Goal: Task Accomplishment & Management: Manage account settings

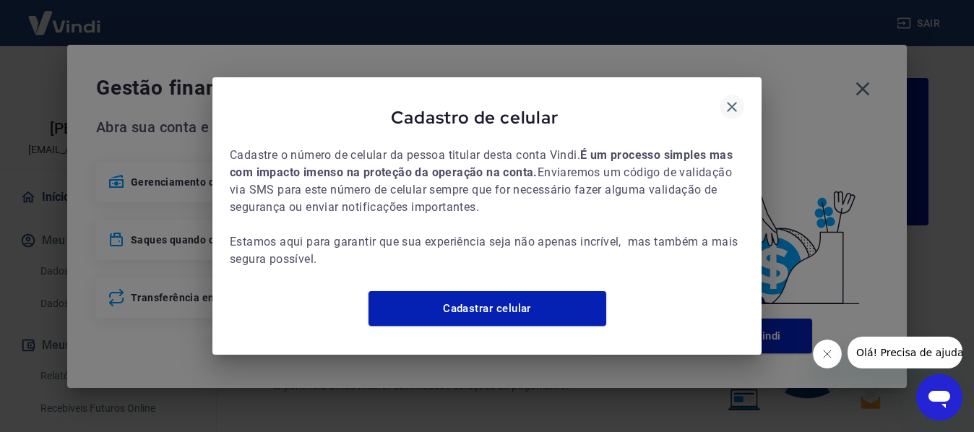
click at [734, 98] on icon "button" at bounding box center [732, 106] width 17 height 17
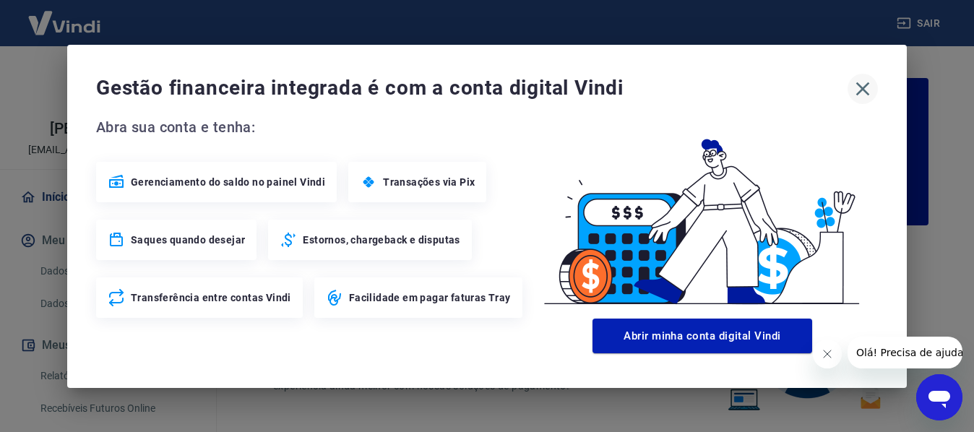
click at [862, 85] on icon "button" at bounding box center [862, 88] width 23 height 23
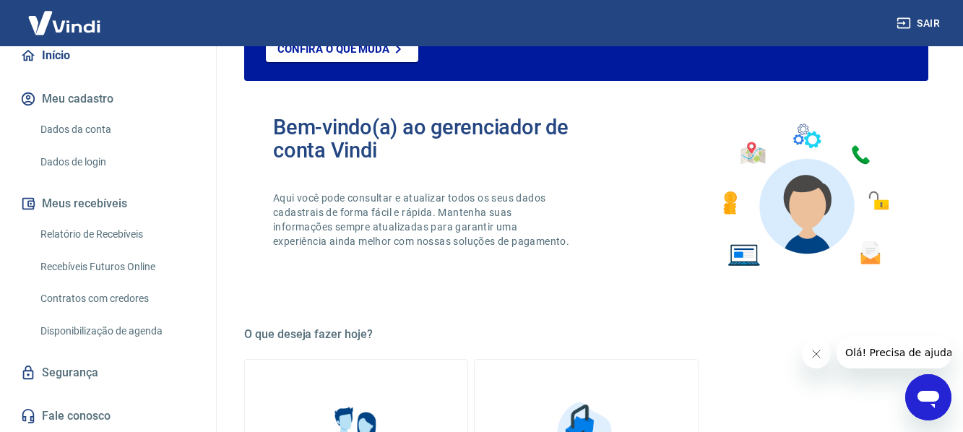
scroll to position [157, 0]
click at [83, 374] on link "Segurança" at bounding box center [107, 373] width 181 height 32
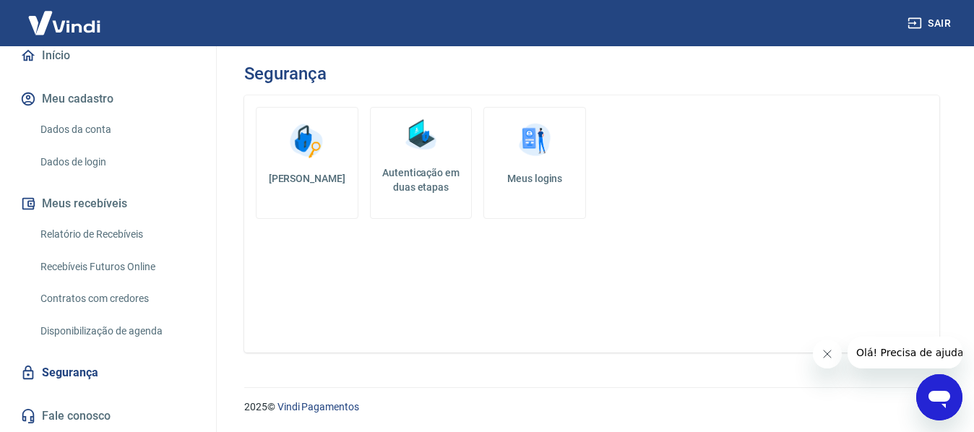
click at [434, 171] on h5 "Autenticação em duas etapas" at bounding box center [422, 180] width 90 height 29
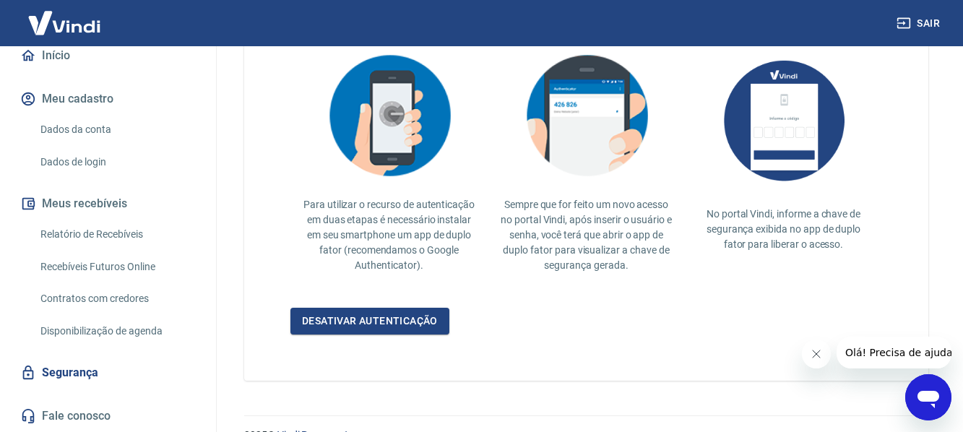
scroll to position [361, 0]
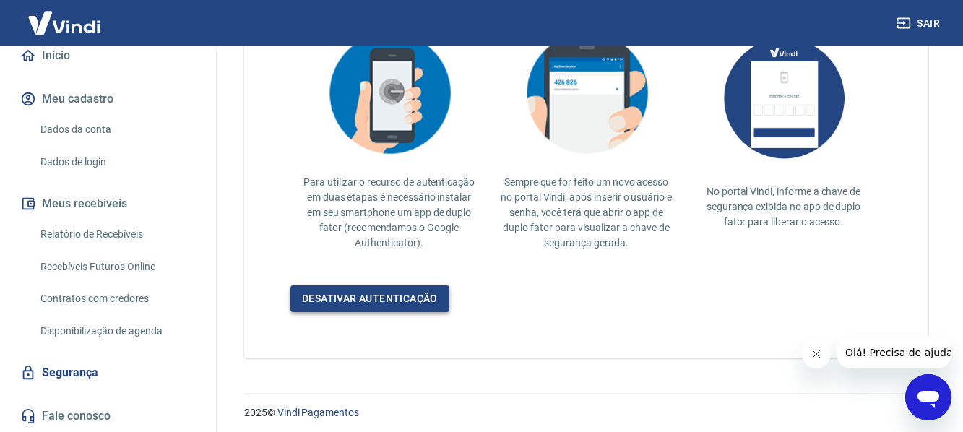
click at [400, 301] on link "Desativar autenticação" at bounding box center [370, 299] width 159 height 27
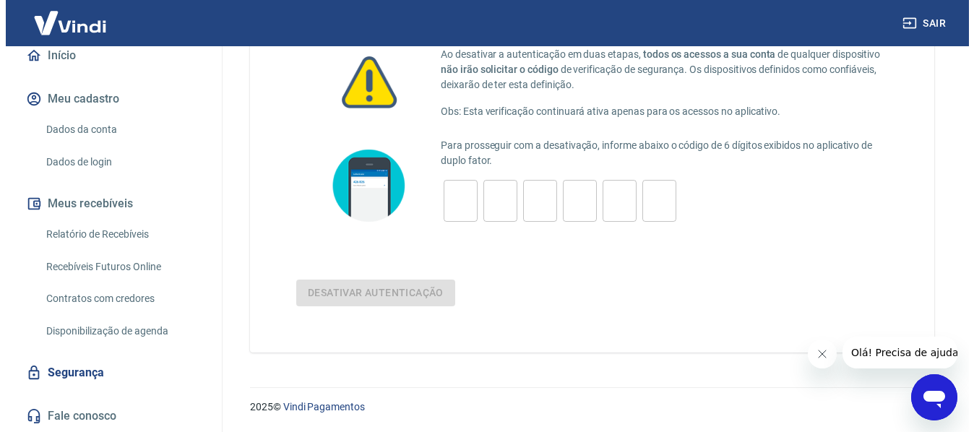
scroll to position [96, 0]
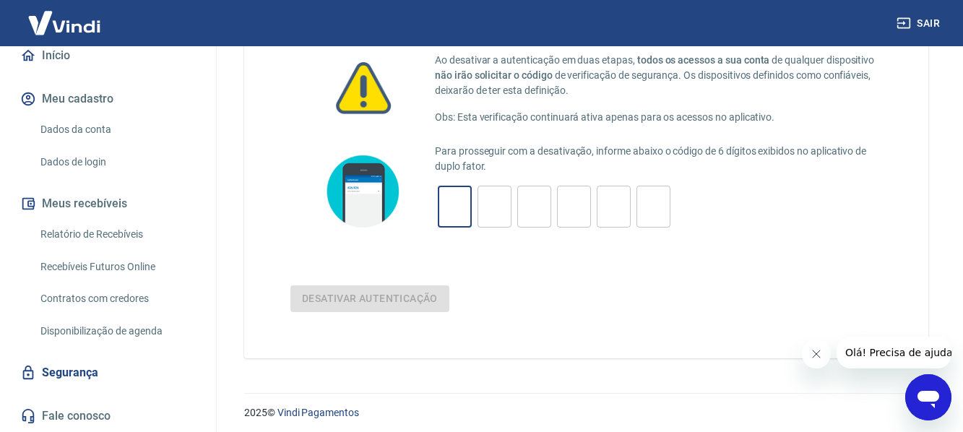
click at [460, 204] on input "tel" at bounding box center [455, 207] width 34 height 31
type input "7"
type input "5"
type input "0"
type input "2"
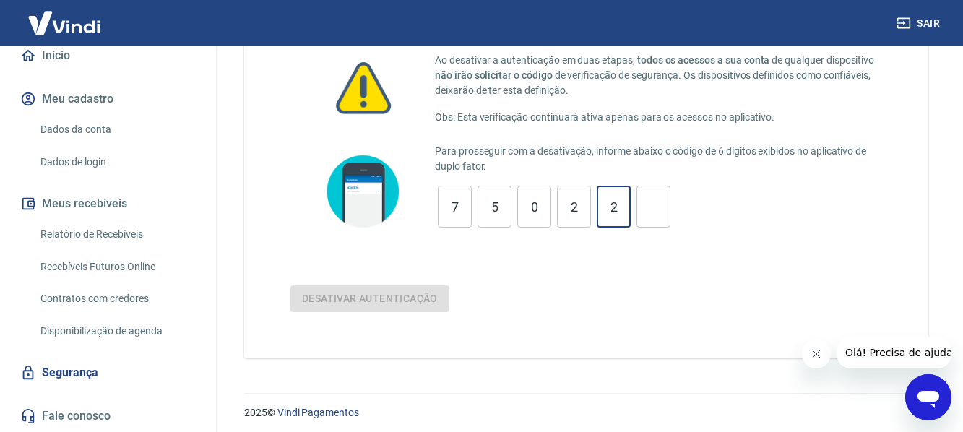
type input "2"
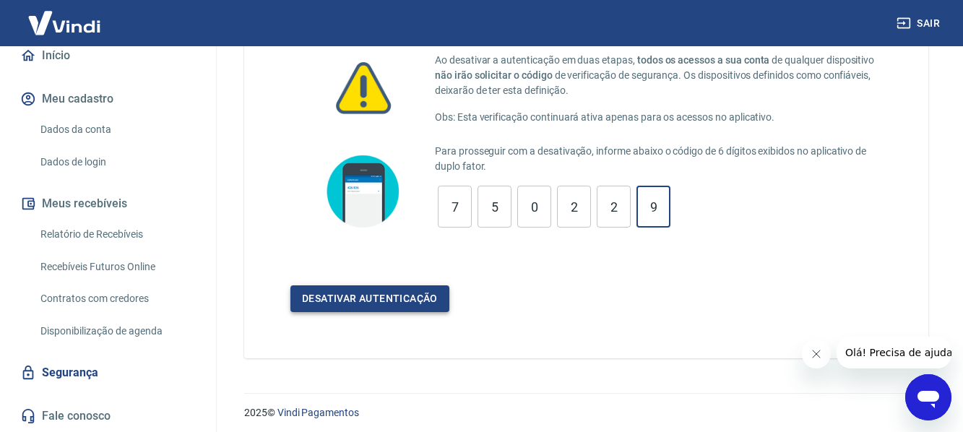
type input "9"
click at [365, 303] on button "Desativar autenticação" at bounding box center [370, 299] width 159 height 27
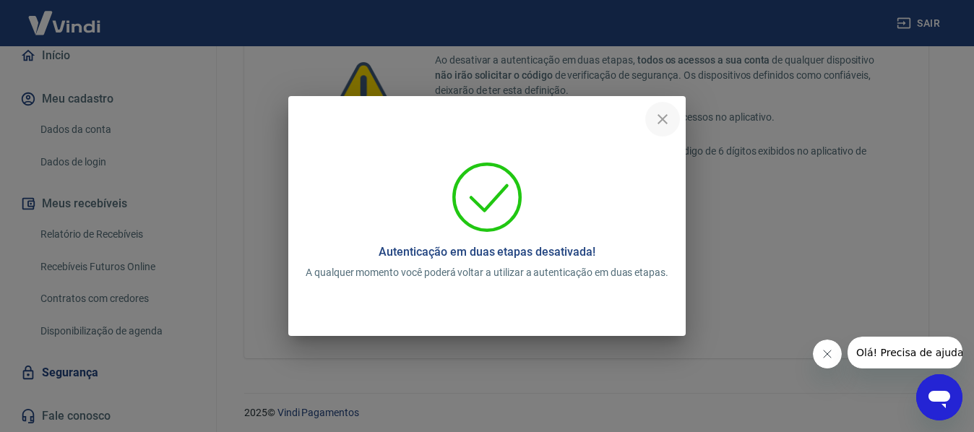
click at [666, 121] on icon "close" at bounding box center [663, 119] width 10 height 10
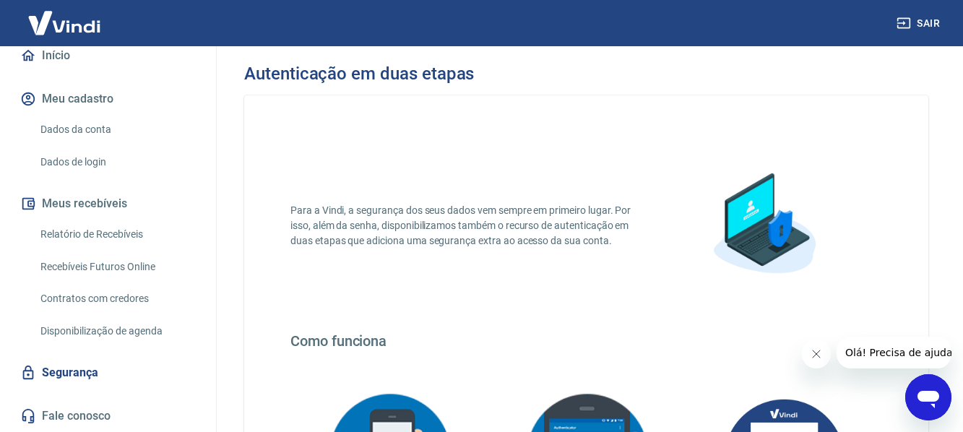
click at [64, 58] on link "Início" at bounding box center [107, 56] width 181 height 32
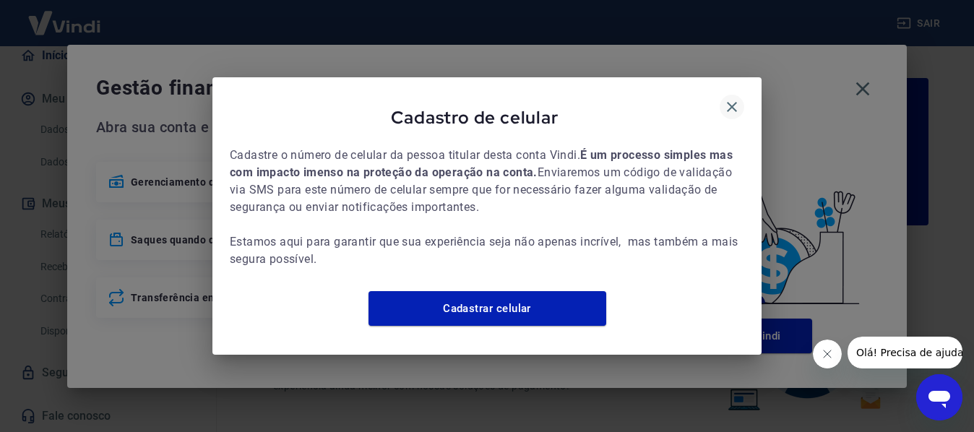
click at [738, 98] on icon "button" at bounding box center [732, 106] width 17 height 17
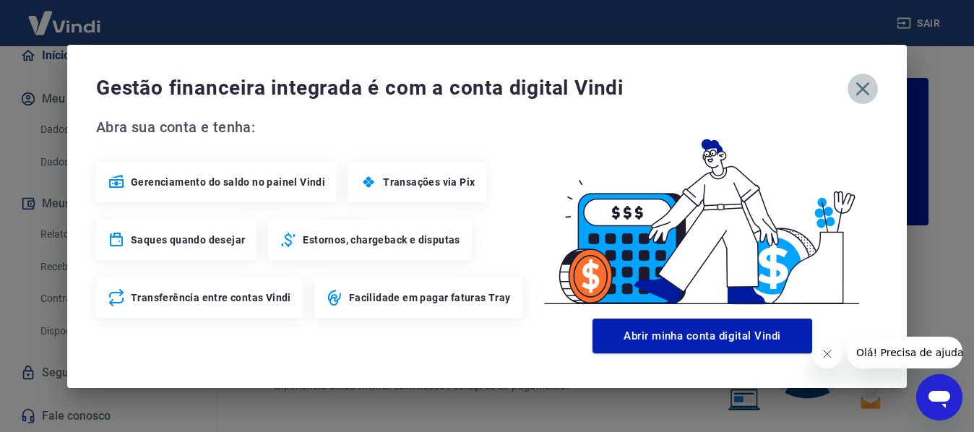
click at [867, 87] on icon "button" at bounding box center [862, 88] width 23 height 23
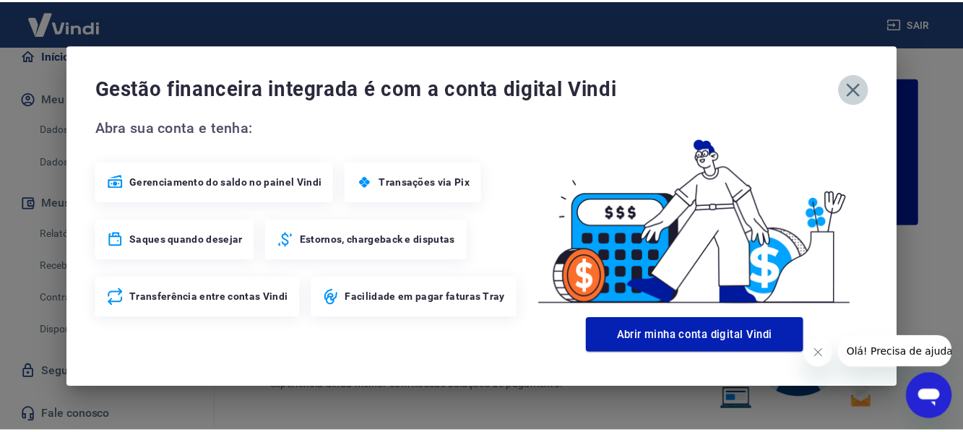
scroll to position [150, 0]
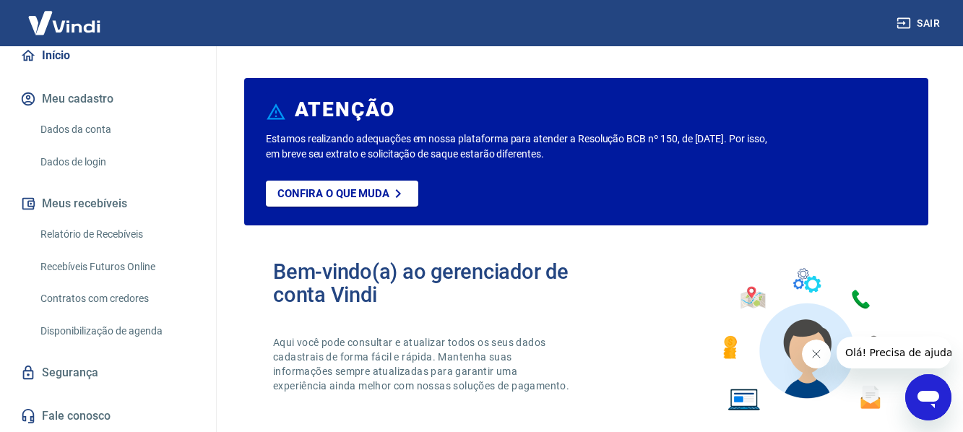
click at [934, 398] on icon "Abrir janela de mensagens" at bounding box center [929, 399] width 22 height 17
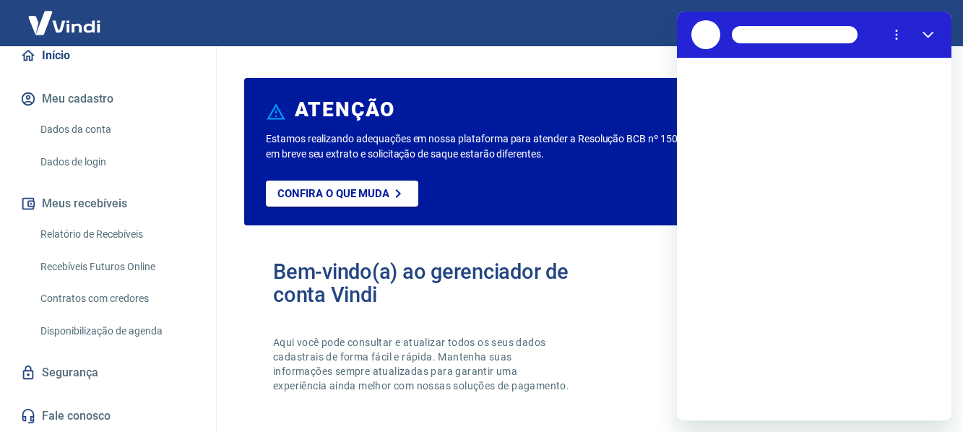
scroll to position [0, 0]
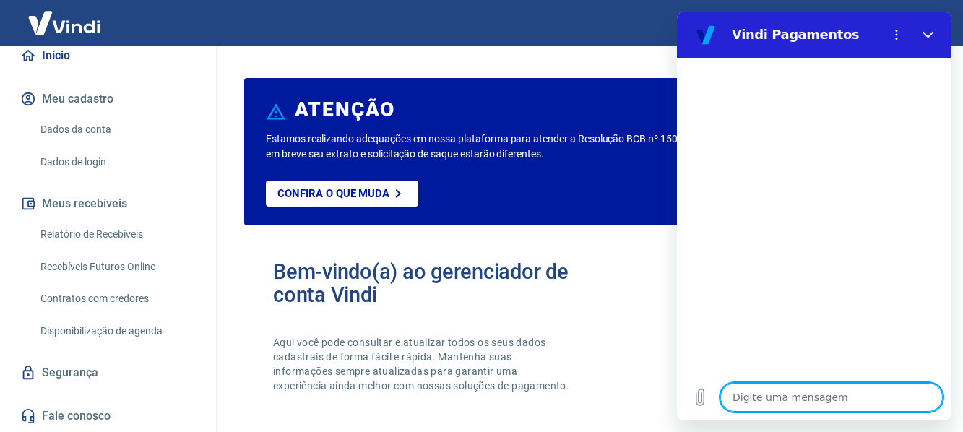
type textarea "b"
type textarea "x"
type textarea "bo"
type textarea "x"
type textarea "bom"
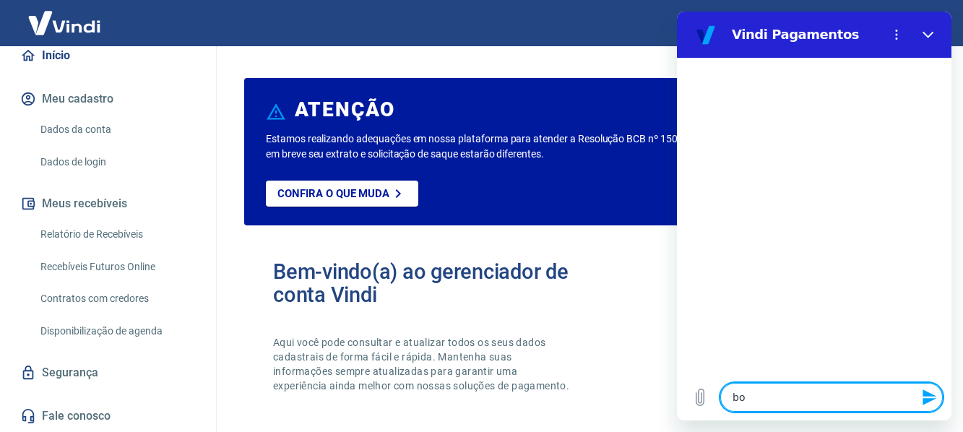
type textarea "x"
type textarea "bom"
type textarea "x"
type textarea "bom d"
type textarea "x"
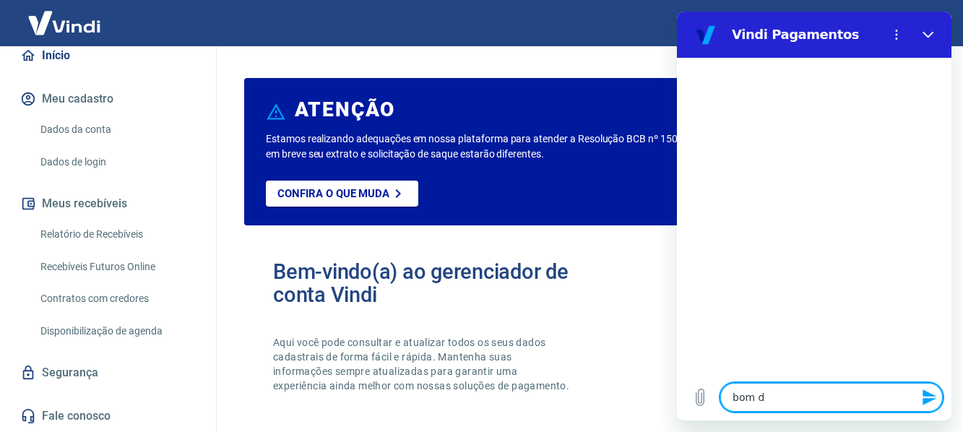
type textarea "bom di"
type textarea "x"
type textarea "bom dia"
type textarea "x"
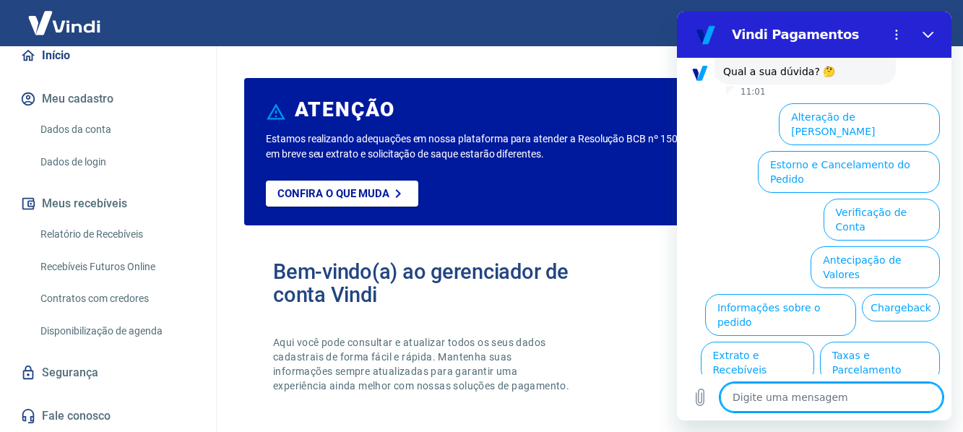
scroll to position [131, 0]
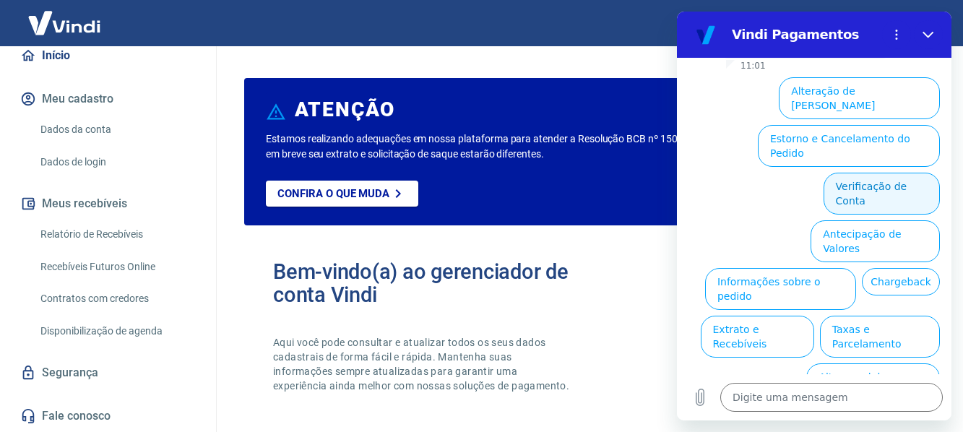
click at [880, 173] on button "Verificação de Conta" at bounding box center [882, 194] width 116 height 42
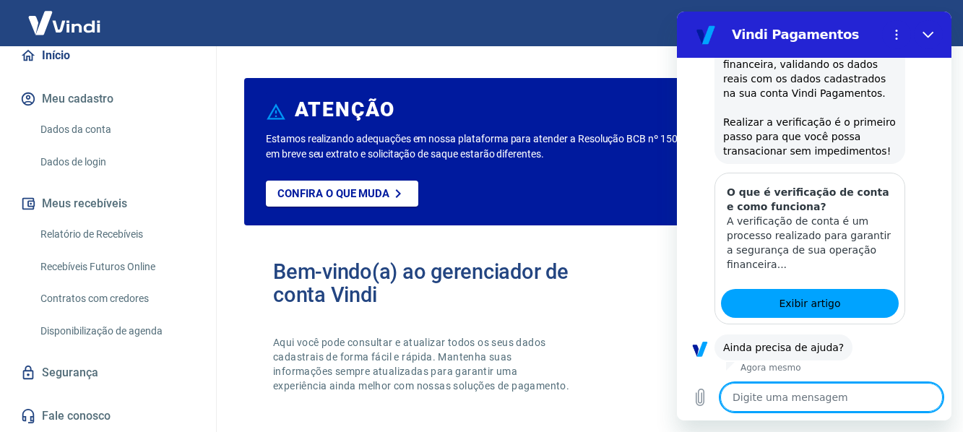
scroll to position [274, 0]
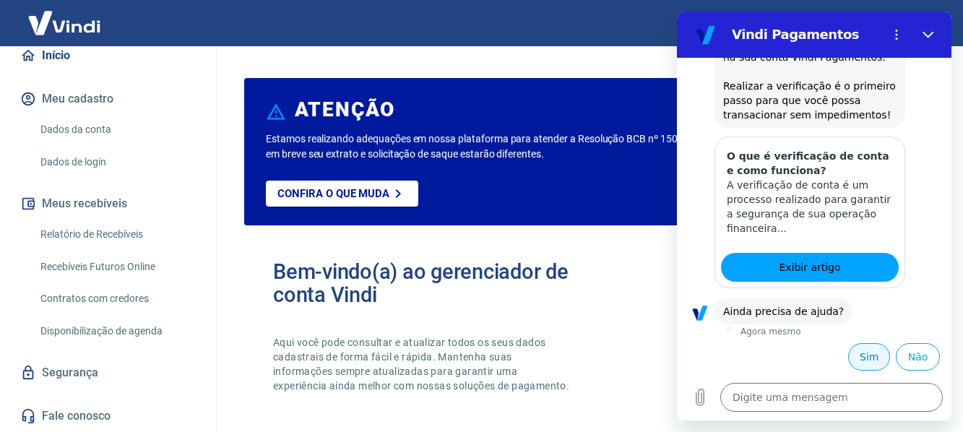
click at [864, 353] on button "Sim" at bounding box center [870, 356] width 42 height 27
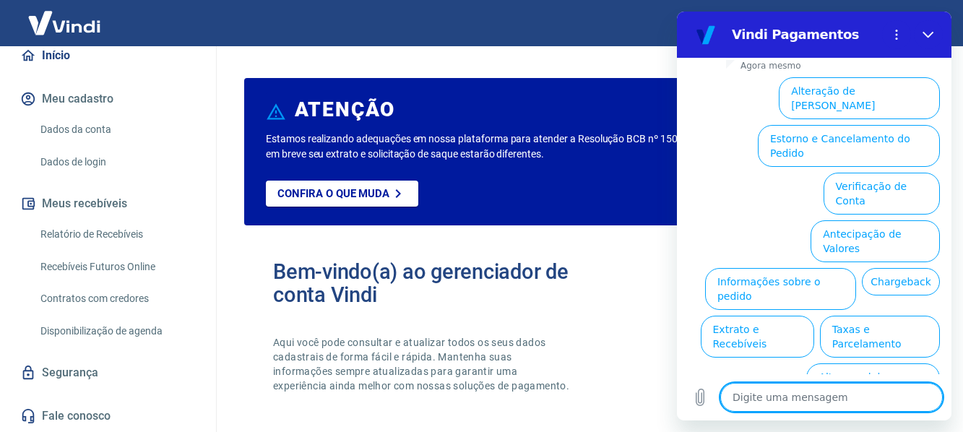
scroll to position [579, 0]
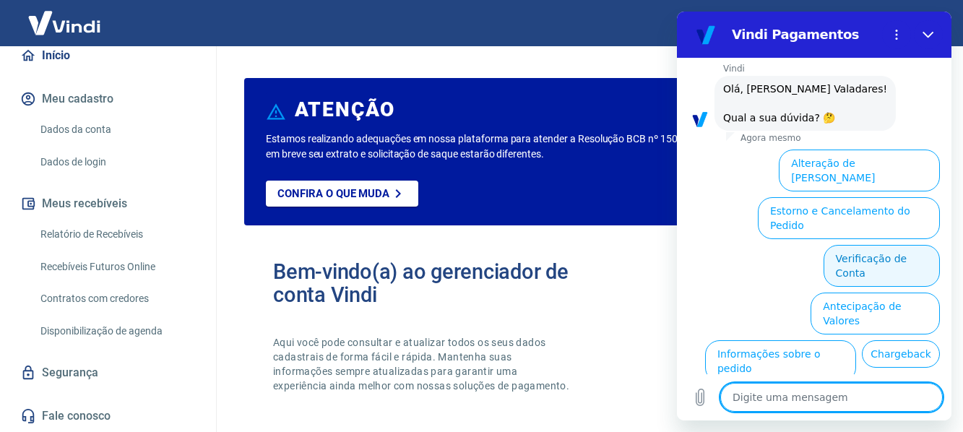
click at [877, 245] on button "Verificação de Conta" at bounding box center [882, 266] width 116 height 42
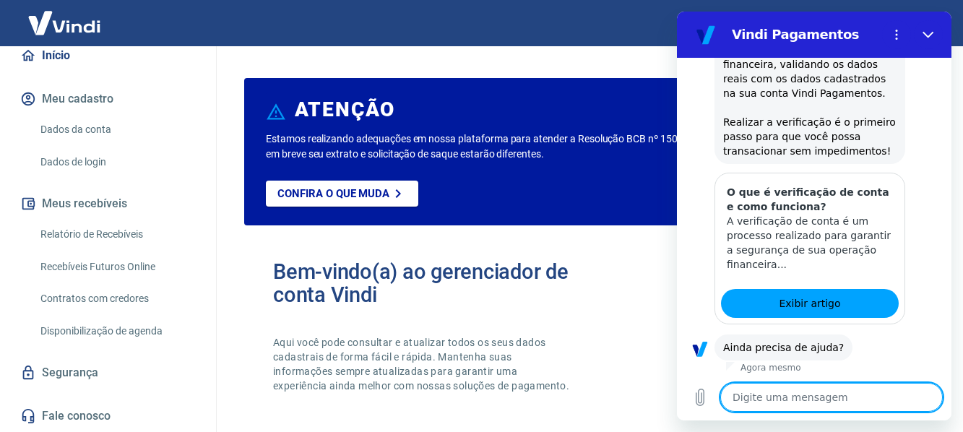
scroll to position [794, 0]
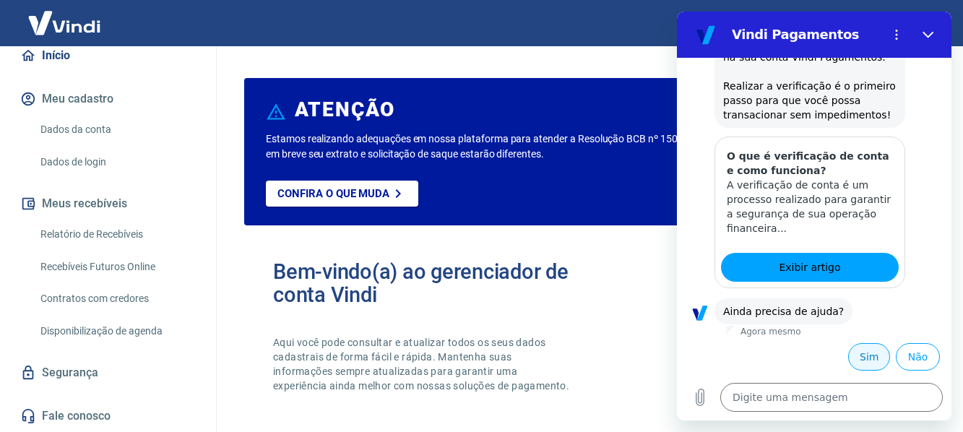
click at [858, 354] on button "Sim" at bounding box center [870, 356] width 42 height 27
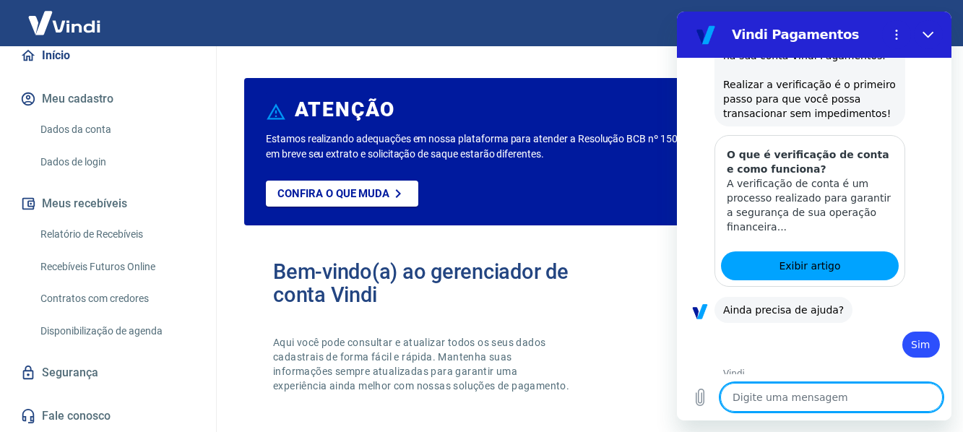
type textarea "x"
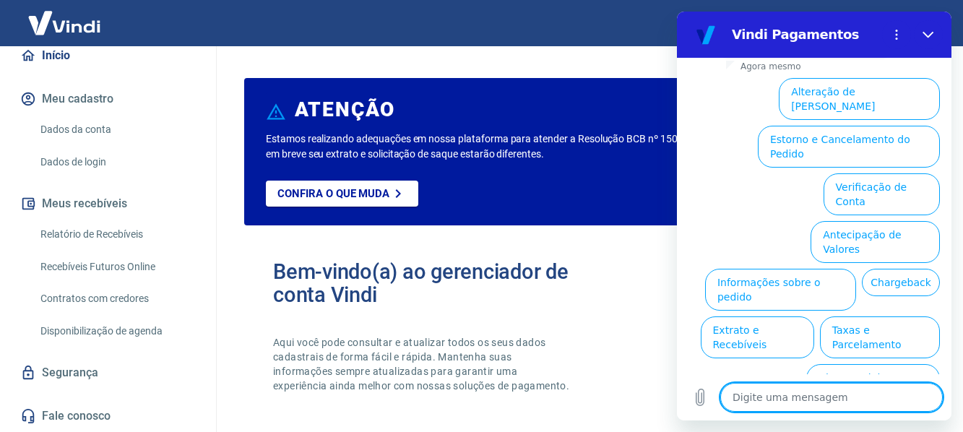
scroll to position [1172, 0]
type textarea "f"
type textarea "x"
type textarea "fa"
type textarea "x"
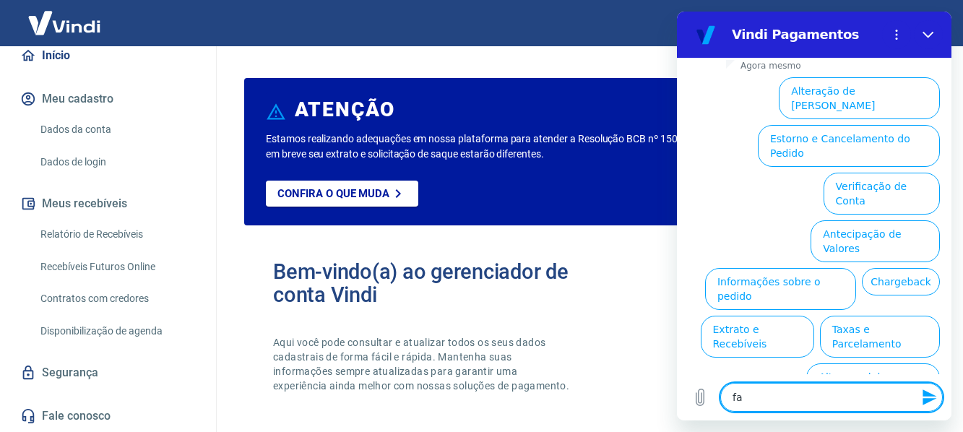
type textarea "fal"
type textarea "x"
type textarea "fala"
type textarea "x"
type textarea "falar"
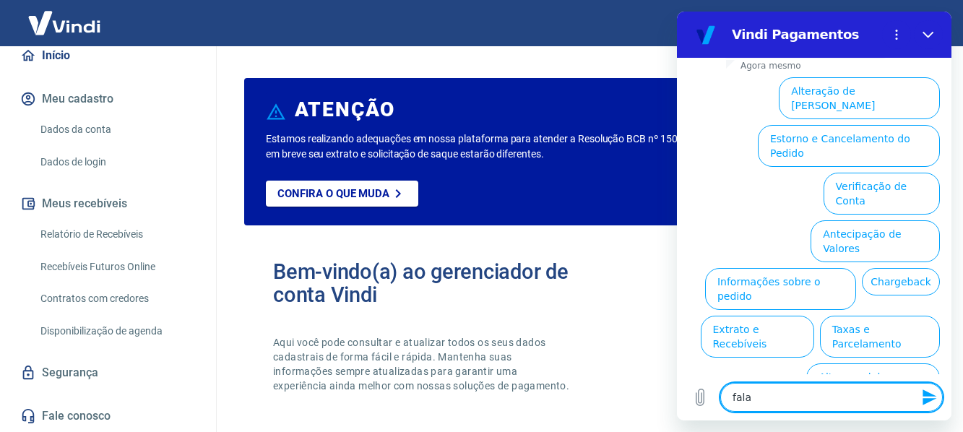
type textarea "x"
type textarea "falar"
type textarea "x"
type textarea "falar c"
type textarea "x"
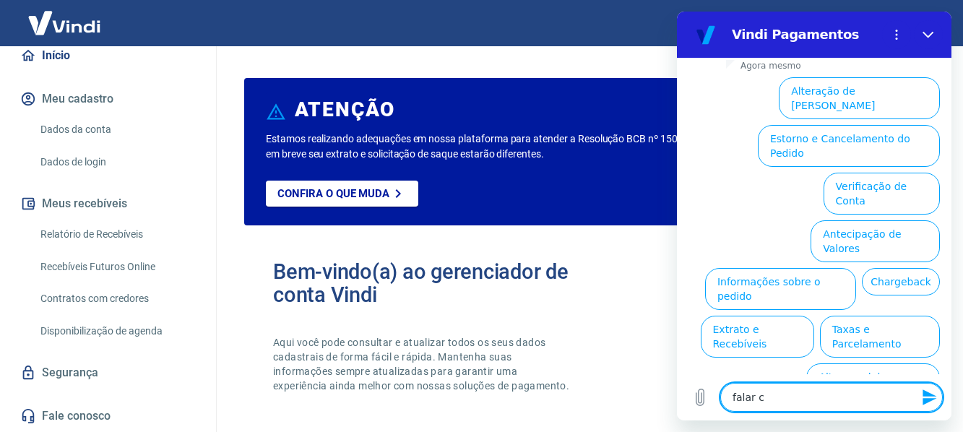
type textarea "falar co"
type textarea "x"
type textarea "falar com"
type textarea "x"
type textarea "falar com"
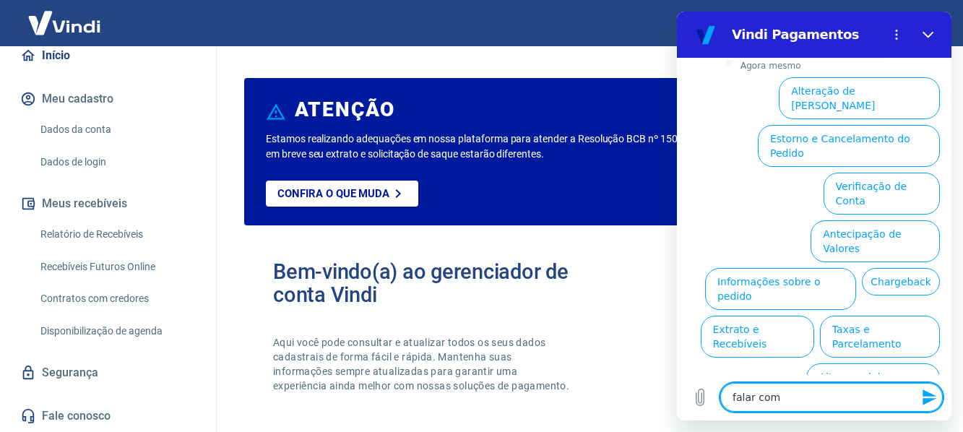
type textarea "x"
type textarea "falar com a"
type textarea "x"
type textarea "falar com an"
type textarea "x"
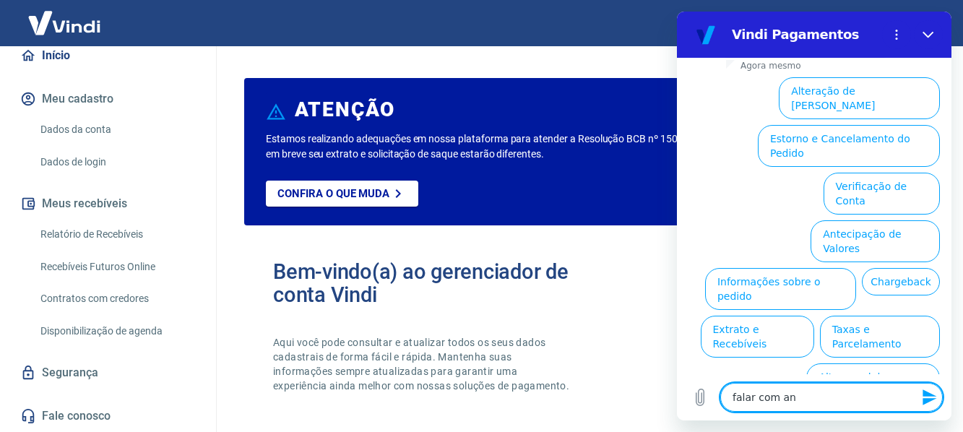
type textarea "falar com [PERSON_NAME]"
type textarea "x"
type textarea "falar com anal"
type textarea "x"
type textarea "falar com anali"
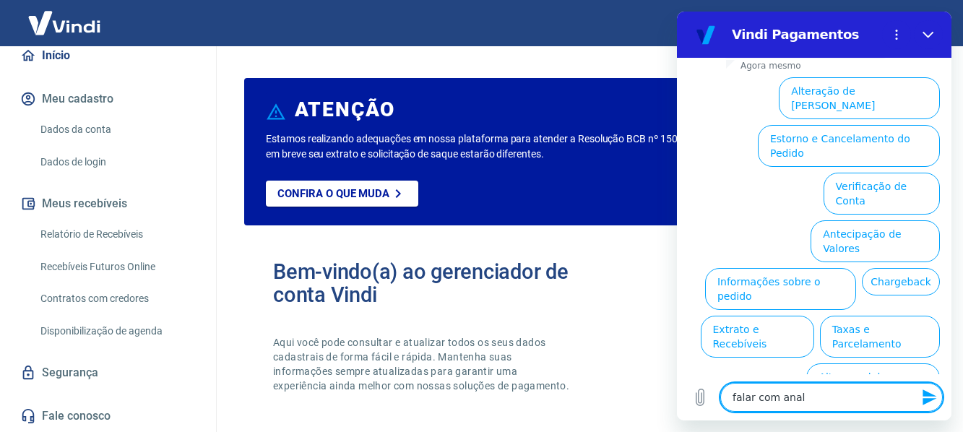
type textarea "x"
type textarea "falar com analis"
type textarea "x"
type textarea "falar com analist"
type textarea "x"
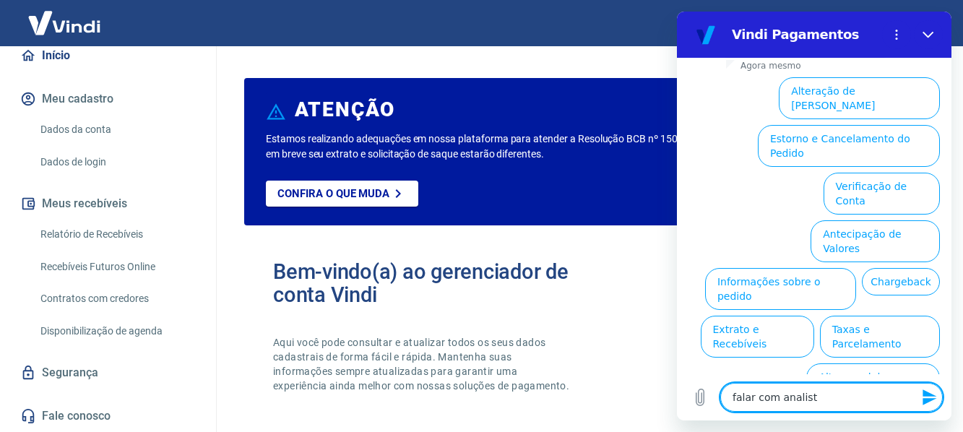
type textarea "falar com analista"
type textarea "x"
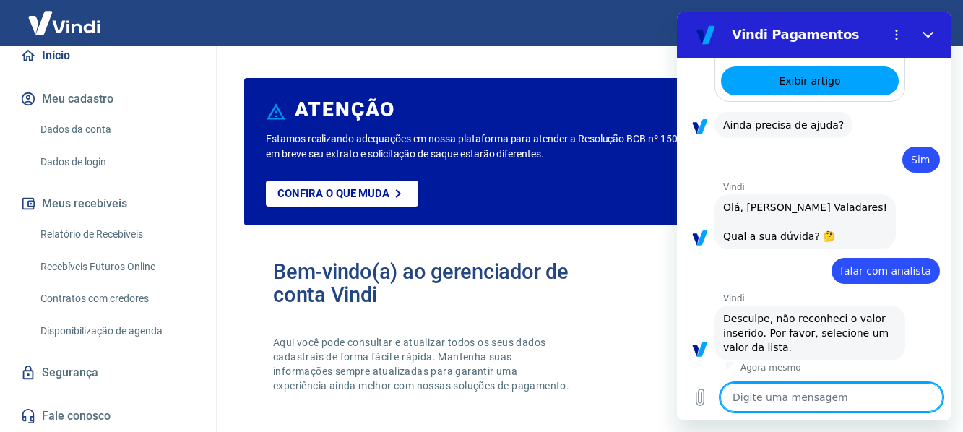
scroll to position [984, 0]
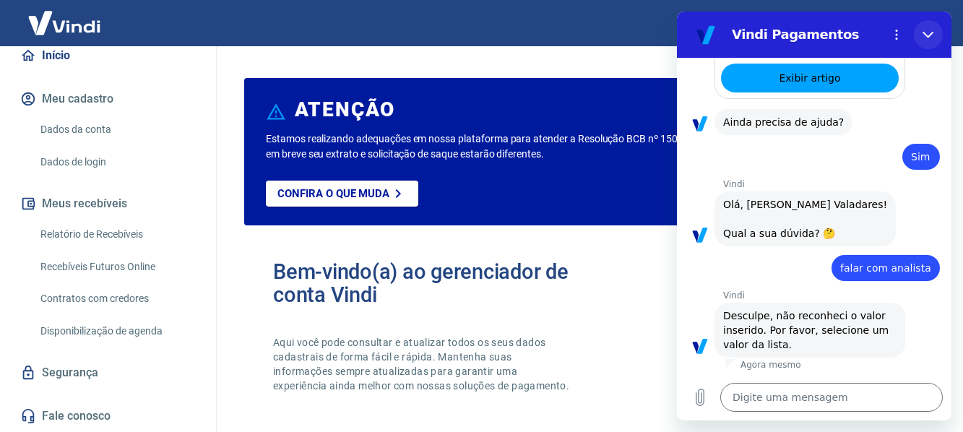
click at [932, 29] on icon "Fechar" at bounding box center [929, 35] width 12 height 12
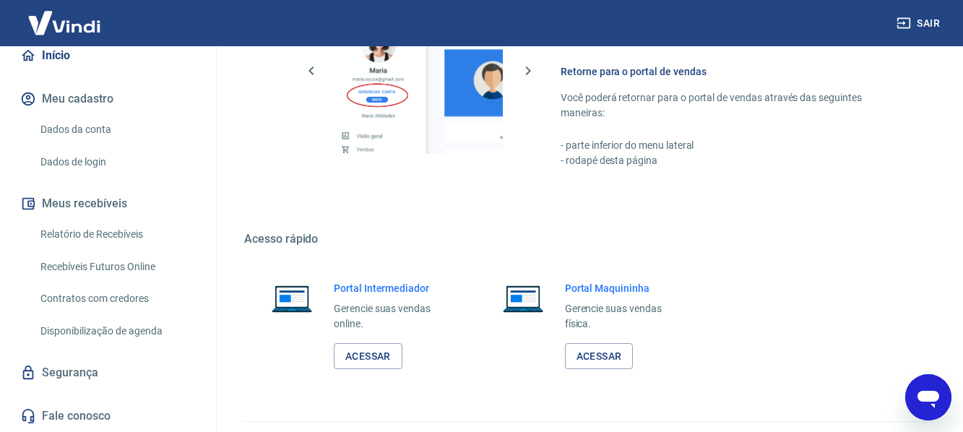
scroll to position [903, 0]
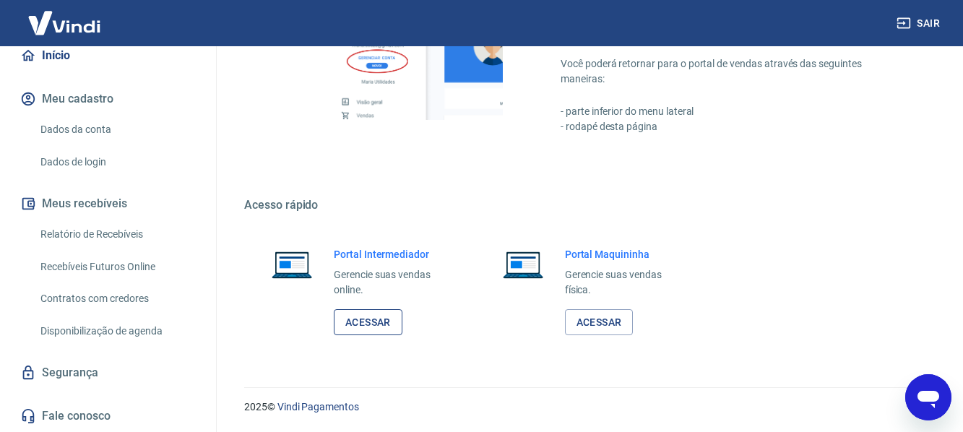
click at [385, 317] on link "Acessar" at bounding box center [368, 322] width 69 height 27
drag, startPoint x: 100, startPoint y: 419, endPoint x: 130, endPoint y: 411, distance: 30.7
click at [101, 419] on link "Fale conosco" at bounding box center [107, 416] width 181 height 32
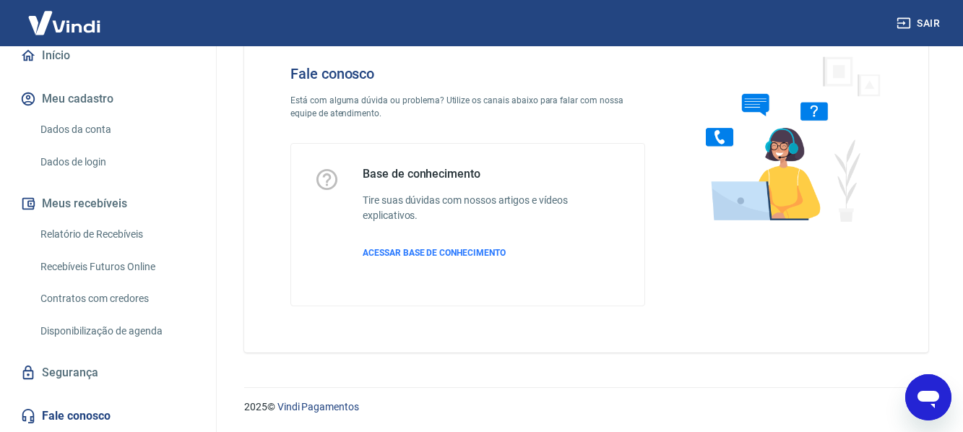
scroll to position [56, 0]
click at [424, 255] on span "ACESSAR BASE DE CONHECIMENTO" at bounding box center [434, 253] width 143 height 10
type textarea "x"
